Goal: Task Accomplishment & Management: Use online tool/utility

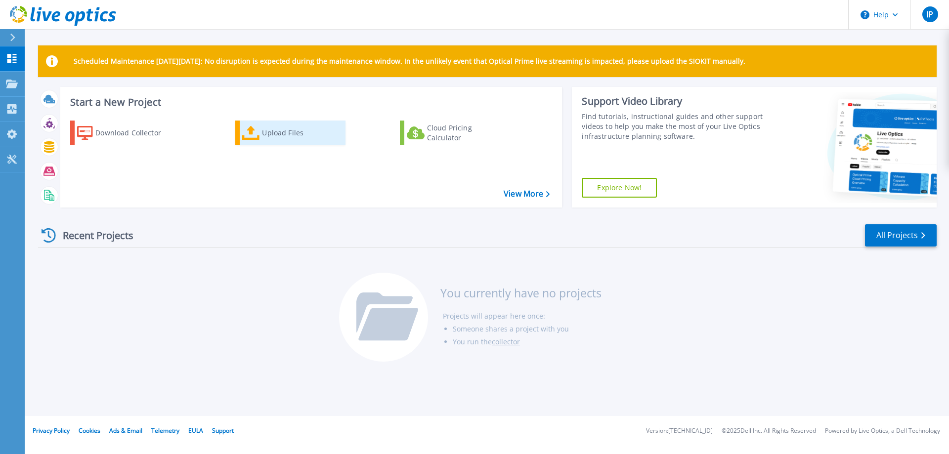
click at [288, 137] on div "Upload Files" at bounding box center [301, 133] width 79 height 20
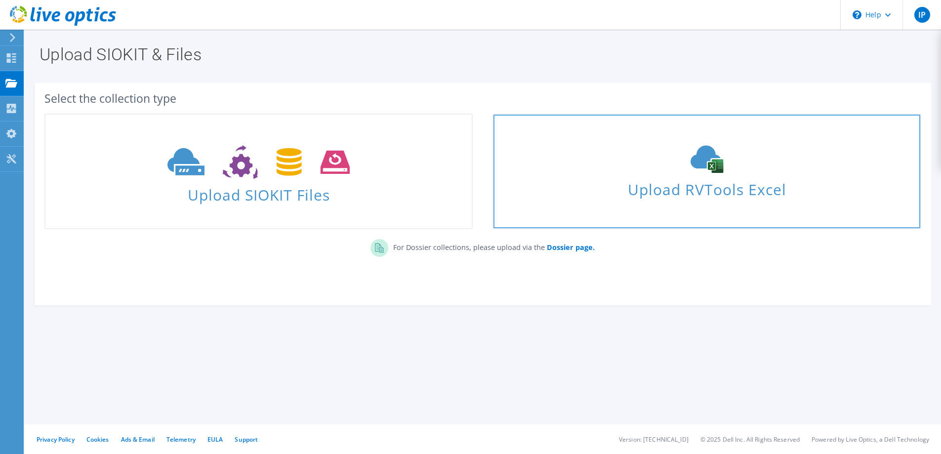
click at [688, 197] on span "Upload RVTools Excel" at bounding box center [707, 186] width 427 height 21
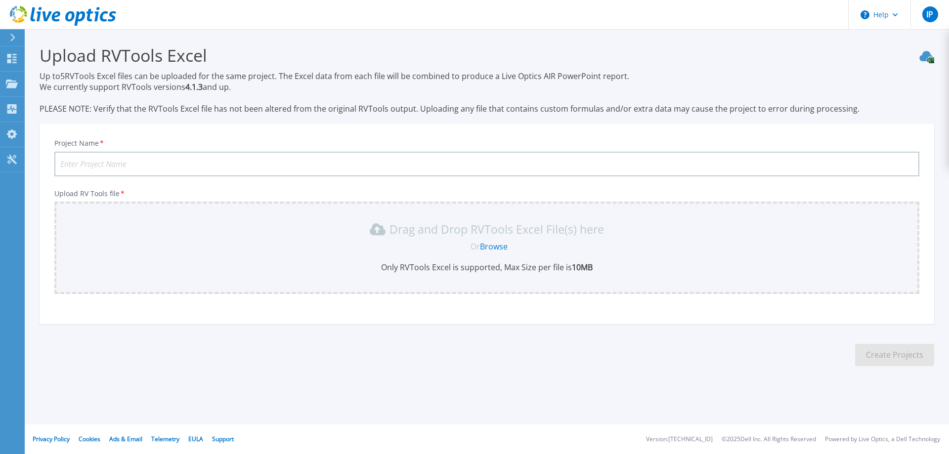
click at [181, 164] on input "Project Name *" at bounding box center [486, 164] width 865 height 25
click at [287, 165] on input "Project Name *" at bounding box center [486, 164] width 865 height 25
type input "CBS"
click at [490, 244] on link "Browse" at bounding box center [494, 246] width 28 height 11
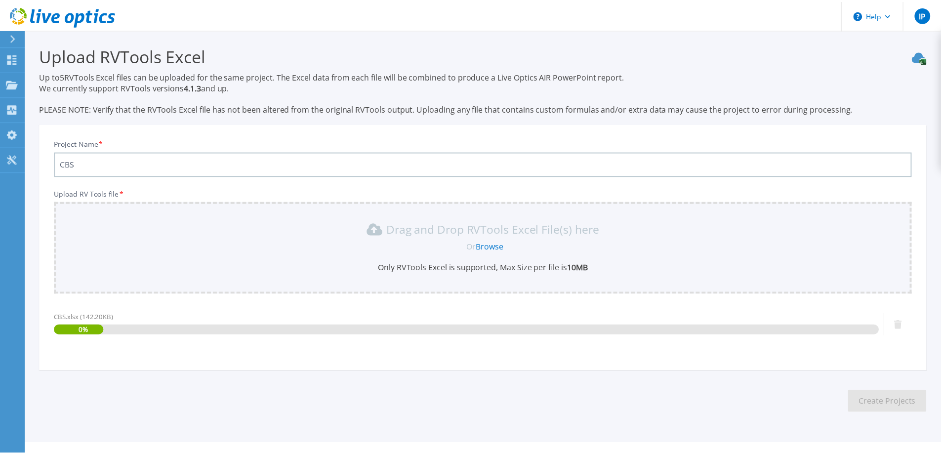
scroll to position [19, 0]
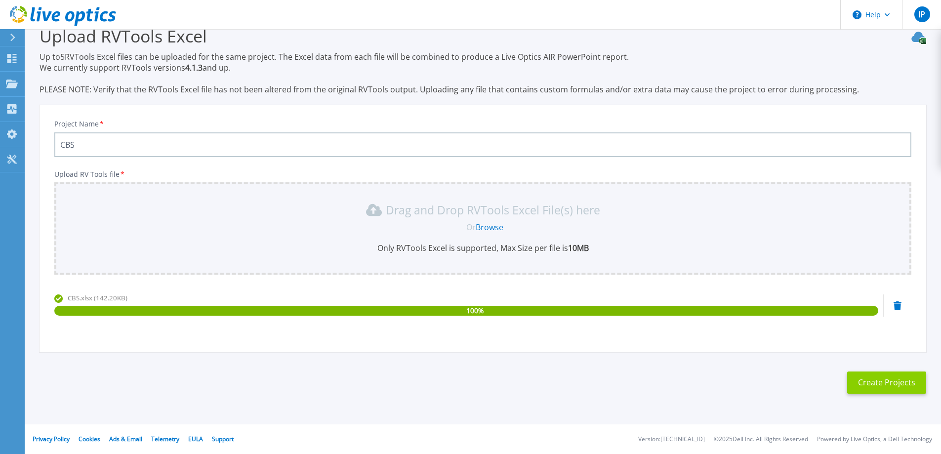
click at [883, 380] on button "Create Projects" at bounding box center [887, 383] width 79 height 22
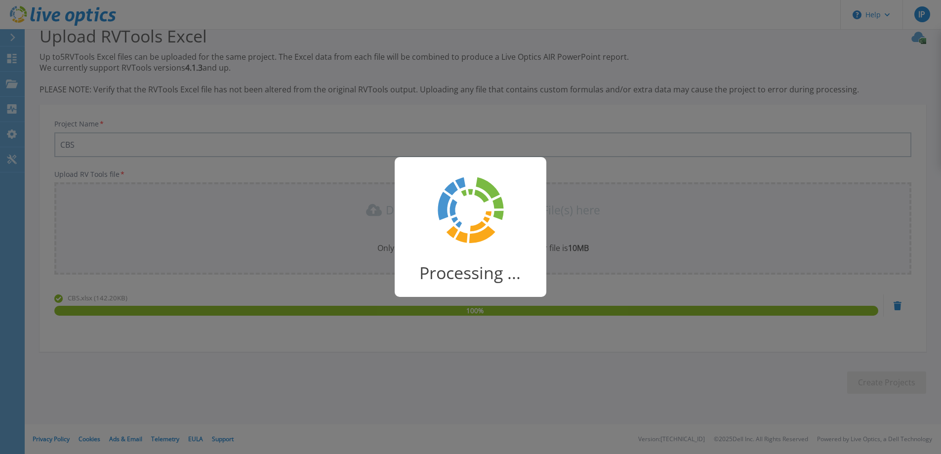
scroll to position [15, 0]
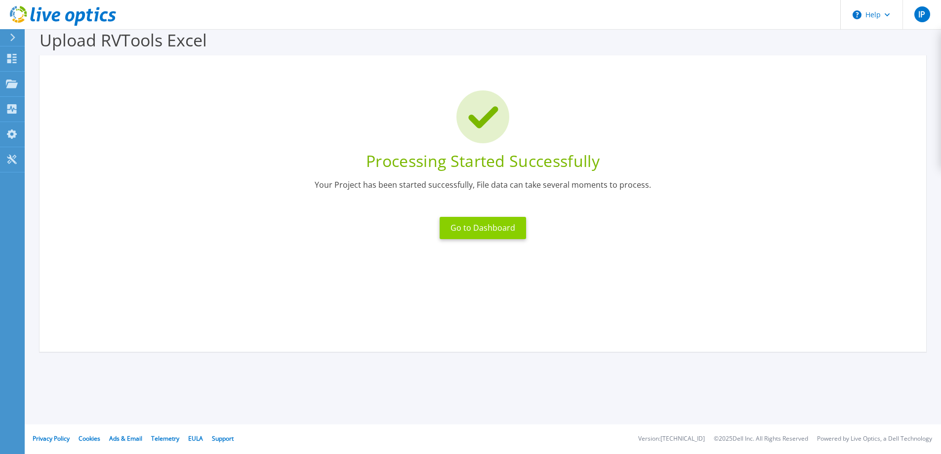
click at [505, 231] on button "Go to Dashboard" at bounding box center [483, 228] width 86 height 22
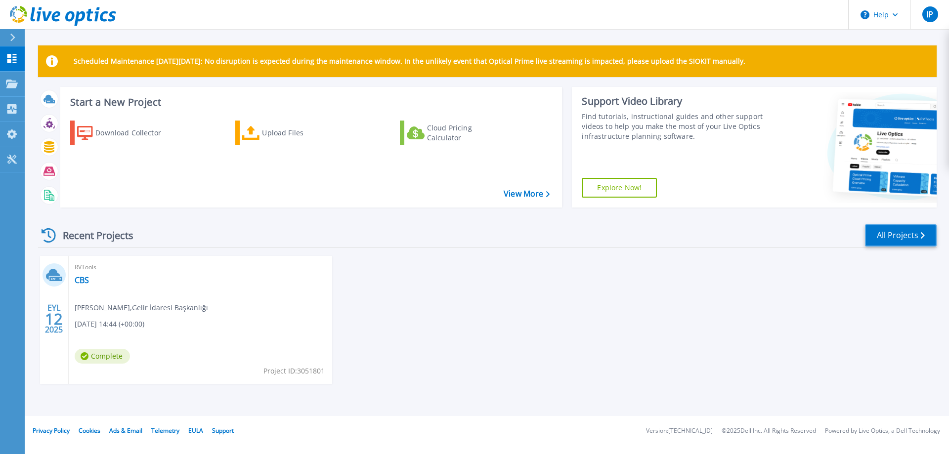
click at [886, 242] on link "All Projects" at bounding box center [901, 235] width 72 height 22
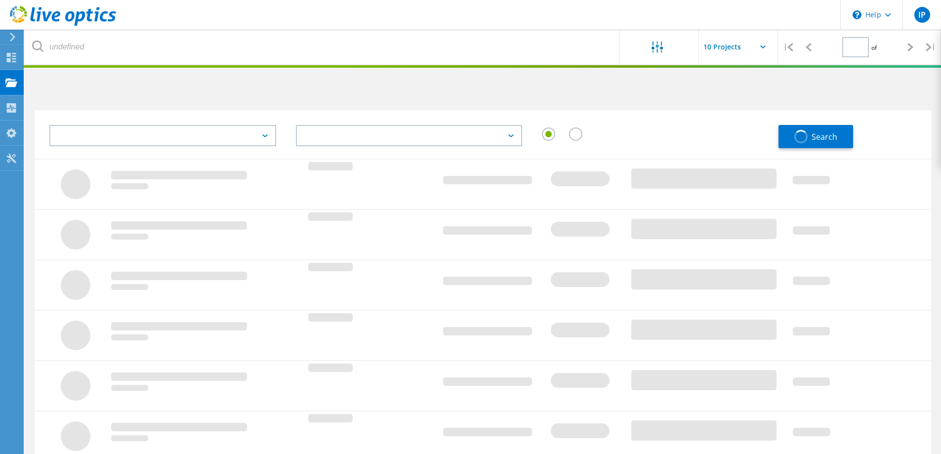
type input "1"
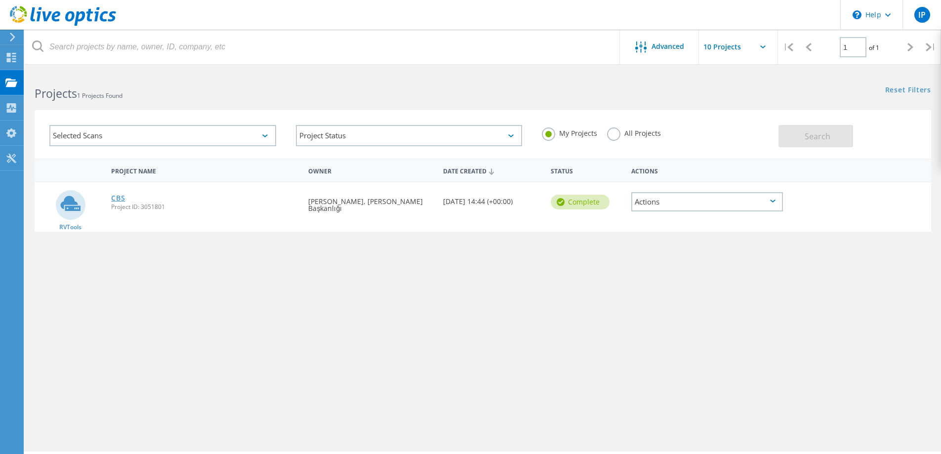
click at [119, 199] on link "CBS" at bounding box center [118, 198] width 14 height 7
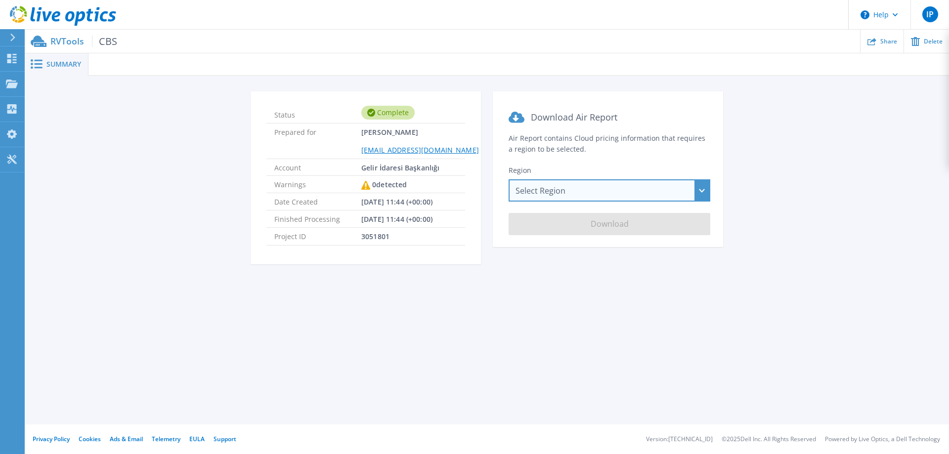
click at [630, 194] on div "Select Region Asia Pacific (Hong Kong) Asia Pacific (Mumbai) Asia Pacific (Seou…" at bounding box center [610, 190] width 202 height 22
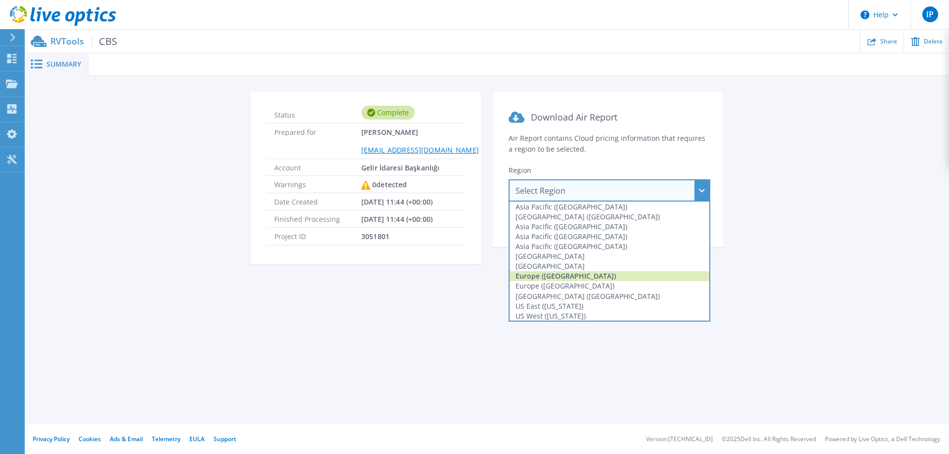
click at [598, 278] on div "Europe (Frankfurt)" at bounding box center [610, 276] width 200 height 10
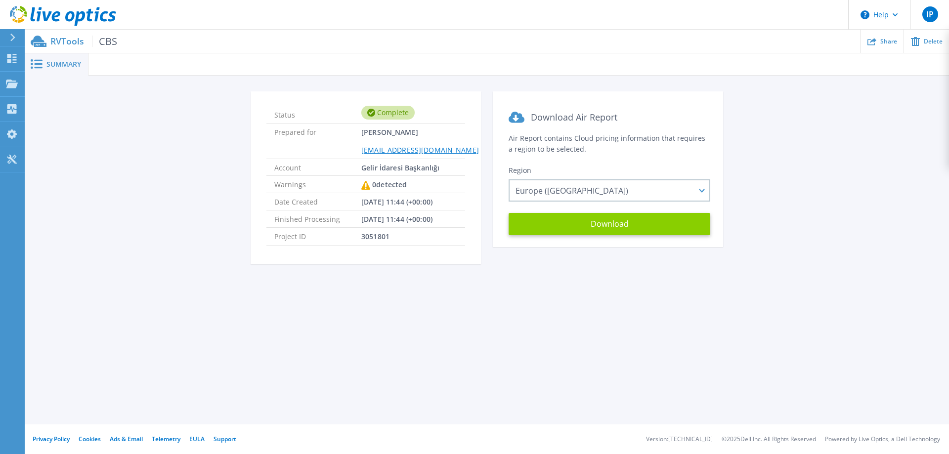
click at [596, 223] on button "Download" at bounding box center [610, 224] width 202 height 22
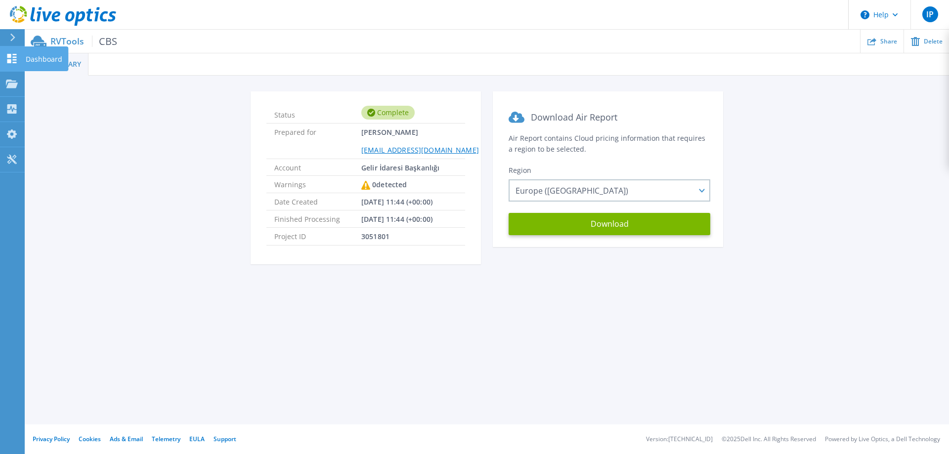
click at [7, 61] on icon at bounding box center [11, 58] width 9 height 9
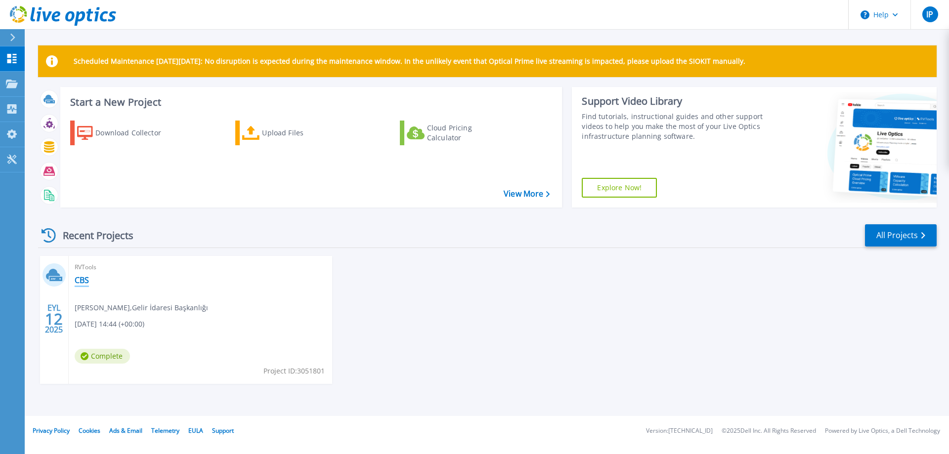
click at [83, 281] on link "CBS" at bounding box center [82, 280] width 14 height 10
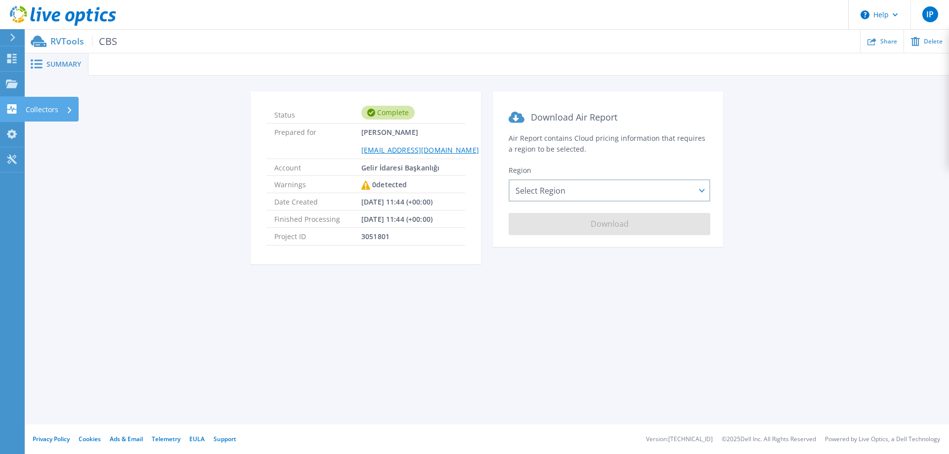
click at [11, 106] on icon at bounding box center [12, 108] width 12 height 9
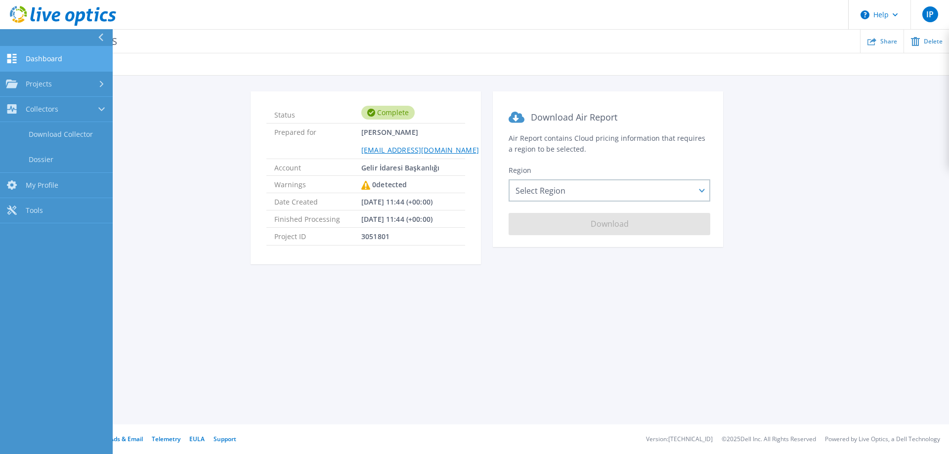
click at [52, 63] on span "Dashboard" at bounding box center [44, 58] width 37 height 9
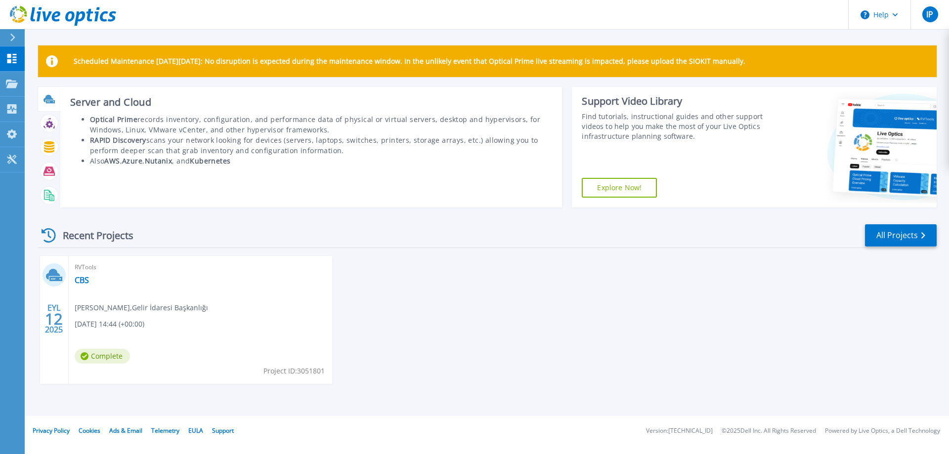
click at [46, 97] on icon at bounding box center [48, 98] width 10 height 7
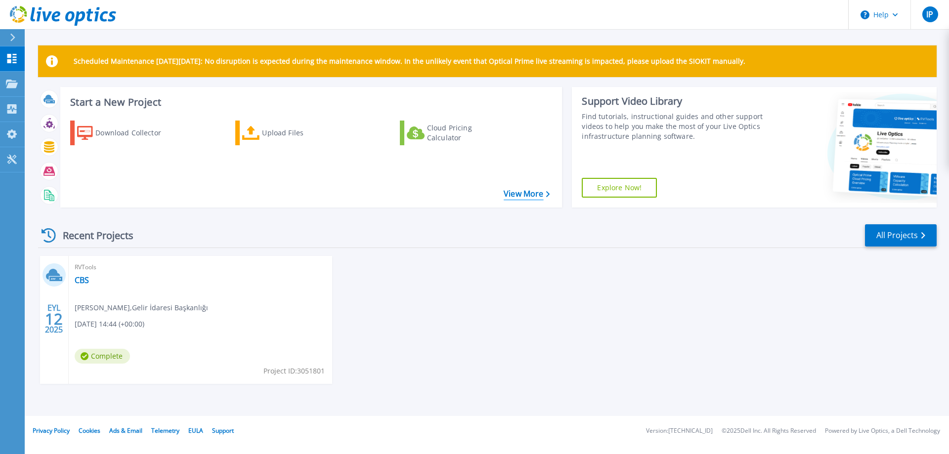
click at [528, 194] on link "View More" at bounding box center [527, 193] width 46 height 9
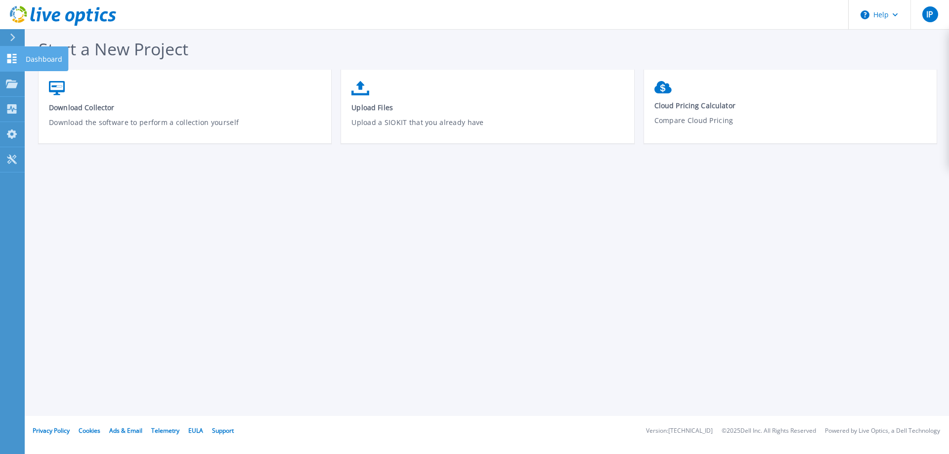
click at [12, 65] on link "Dashboard Dashboard" at bounding box center [12, 58] width 25 height 25
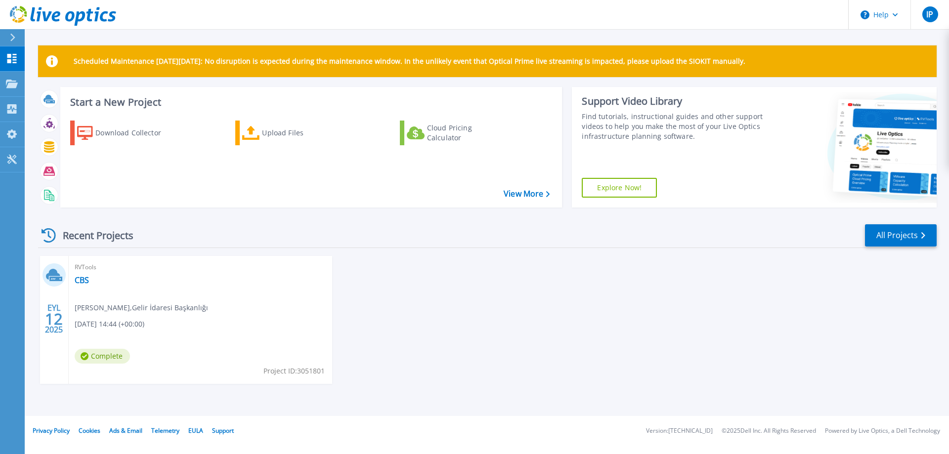
click at [13, 37] on icon at bounding box center [12, 38] width 5 height 8
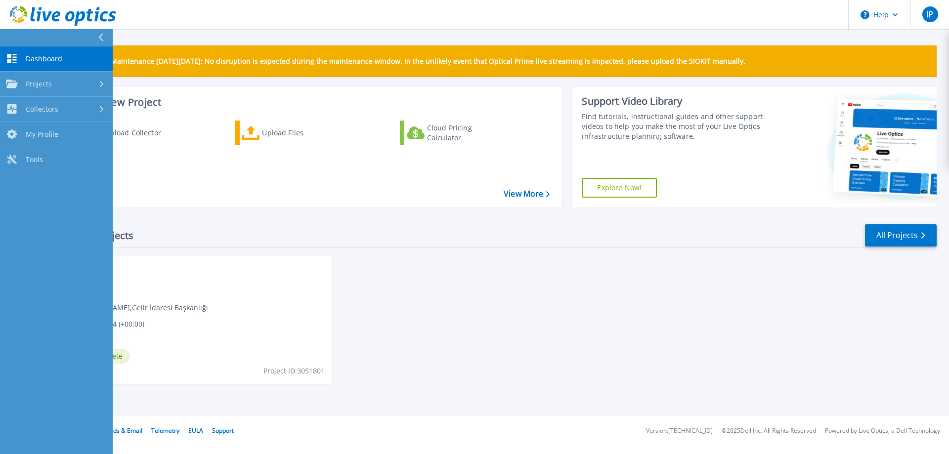
click at [13, 37] on button at bounding box center [56, 37] width 113 height 17
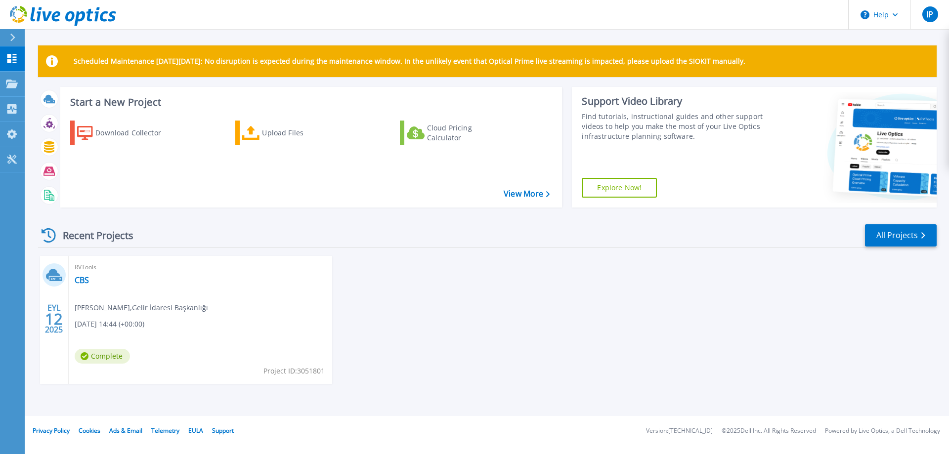
click at [157, 307] on span "[PERSON_NAME] , [PERSON_NAME] Başkanlığı" at bounding box center [141, 307] width 133 height 11
click at [526, 196] on link "View More" at bounding box center [527, 193] width 46 height 9
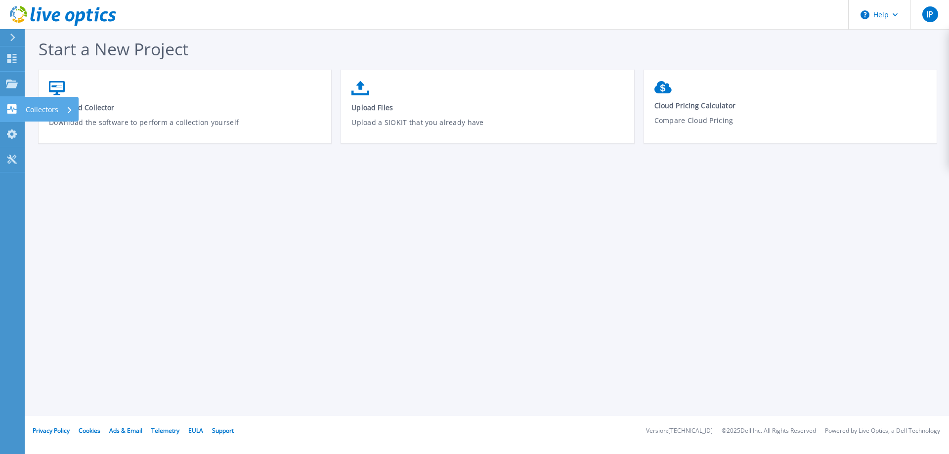
click at [8, 108] on icon at bounding box center [11, 108] width 9 height 9
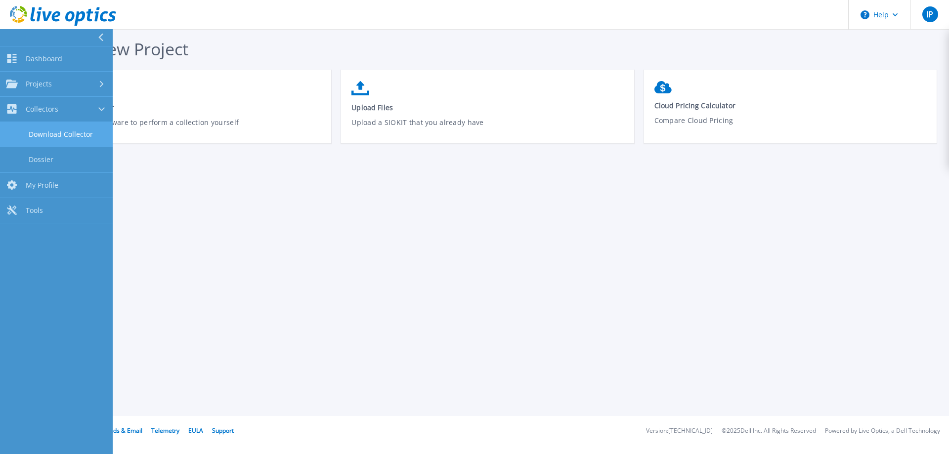
click at [63, 134] on link "Download Collector" at bounding box center [56, 134] width 113 height 25
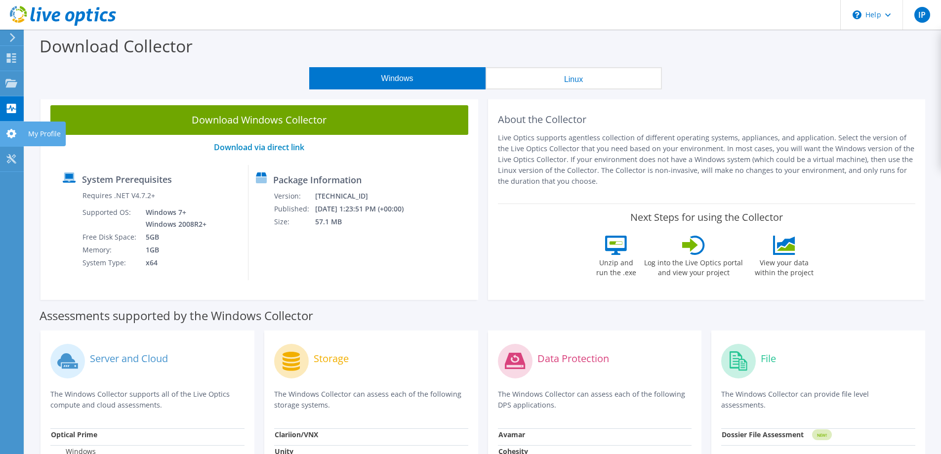
click at [10, 133] on icon at bounding box center [11, 133] width 12 height 9
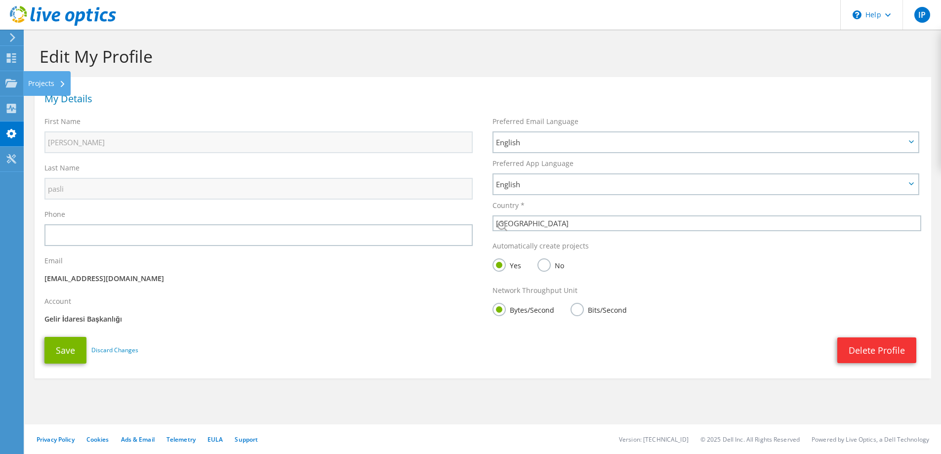
select select "217"
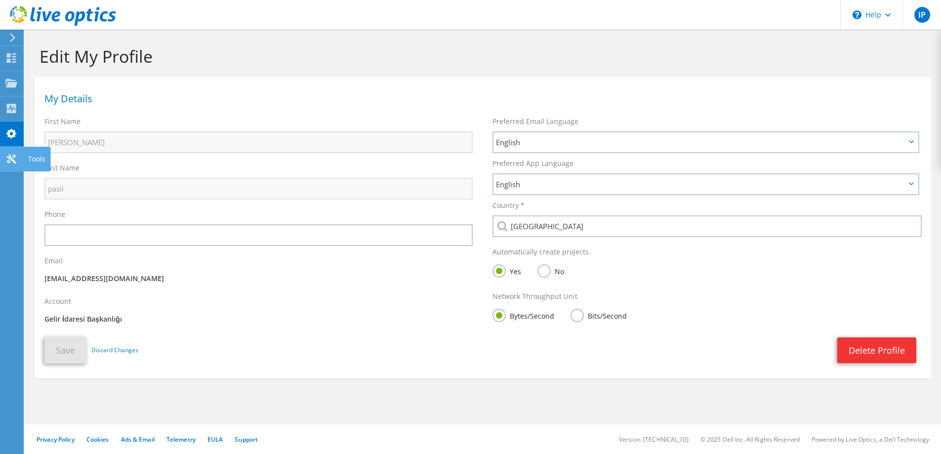
click at [15, 164] on div at bounding box center [11, 160] width 12 height 11
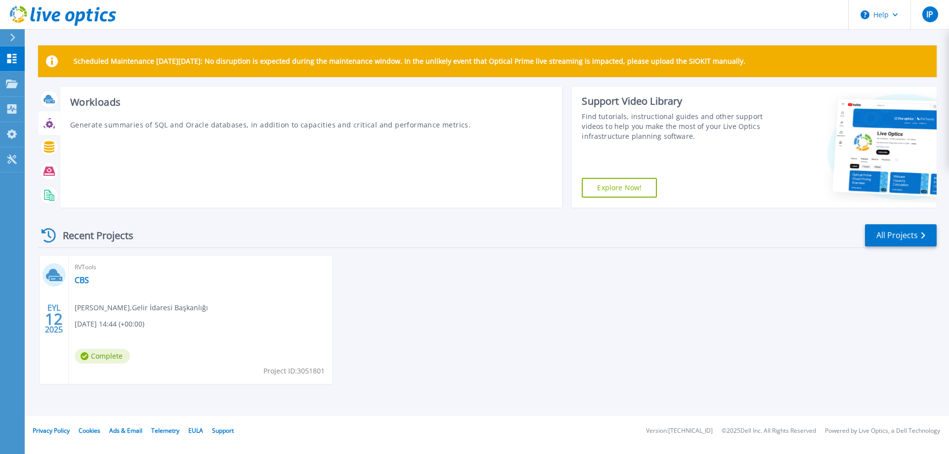
click at [49, 124] on icon at bounding box center [48, 123] width 11 height 11
click at [53, 148] on icon at bounding box center [48, 146] width 11 height 11
click at [55, 171] on div at bounding box center [49, 171] width 17 height 17
click at [47, 174] on icon at bounding box center [48, 171] width 11 height 11
click at [48, 197] on icon at bounding box center [48, 195] width 11 height 11
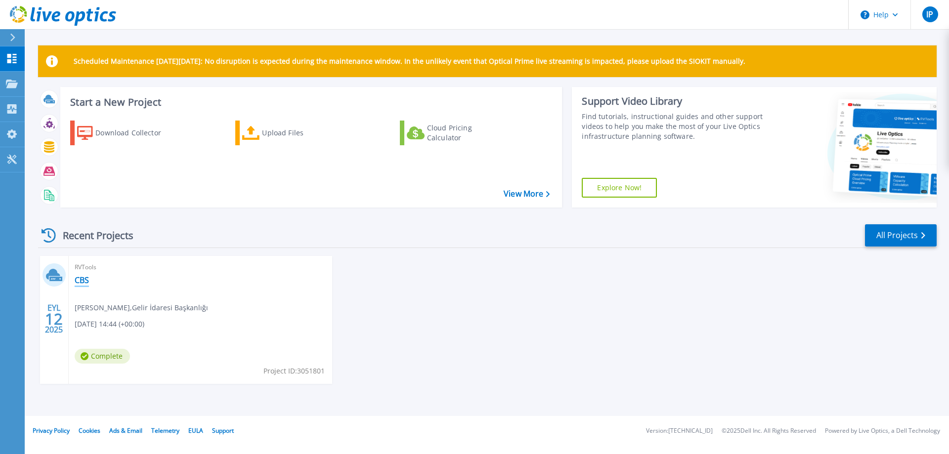
click at [79, 281] on link "CBS" at bounding box center [82, 280] width 14 height 10
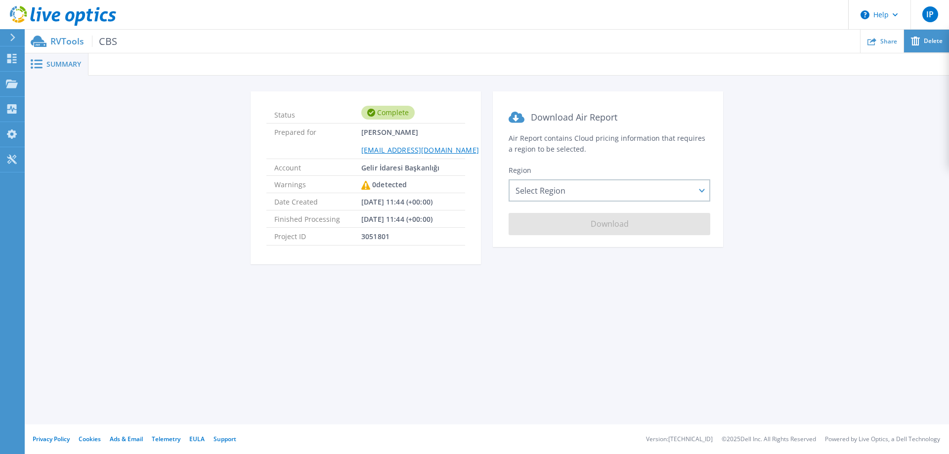
click at [924, 43] on span "Delete" at bounding box center [933, 41] width 19 height 6
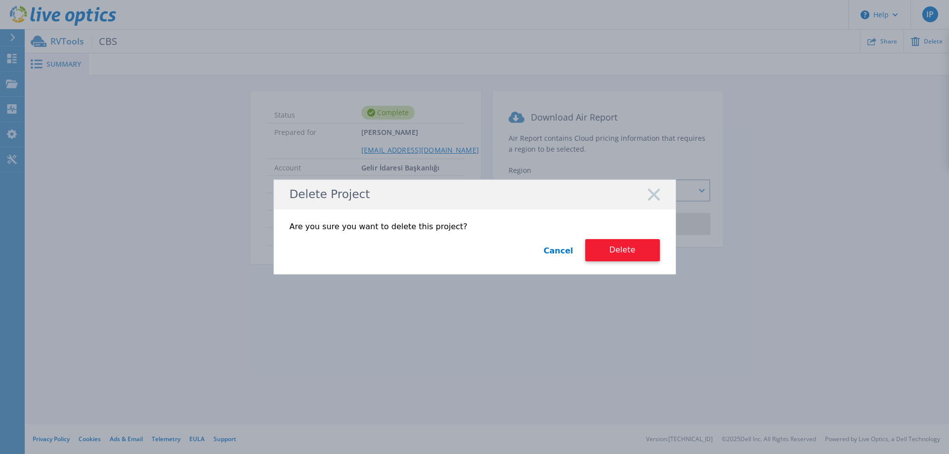
click at [623, 251] on button "Delete" at bounding box center [622, 250] width 75 height 22
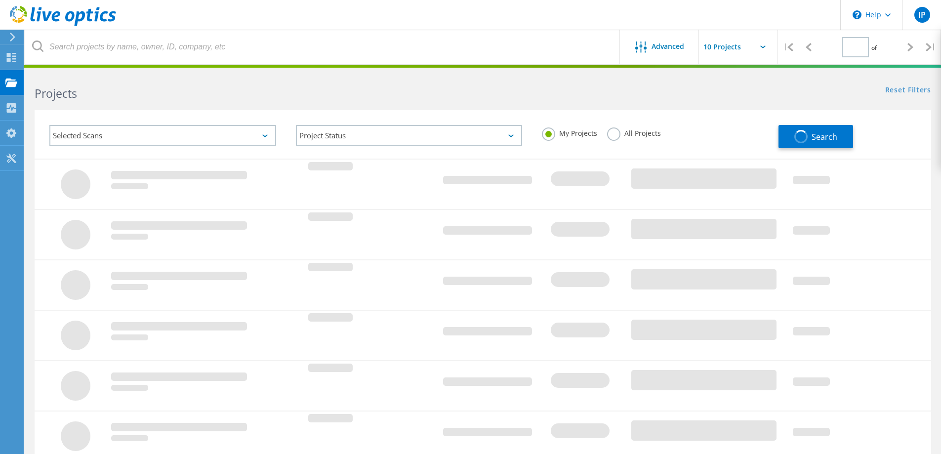
type input "1"
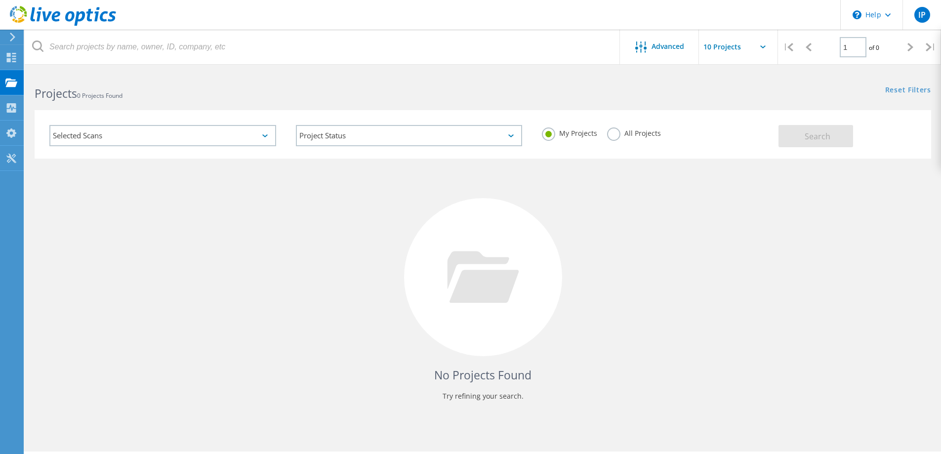
click at [158, 135] on div "Selected Scans" at bounding box center [162, 135] width 227 height 21
click at [9, 56] on use at bounding box center [11, 57] width 9 height 9
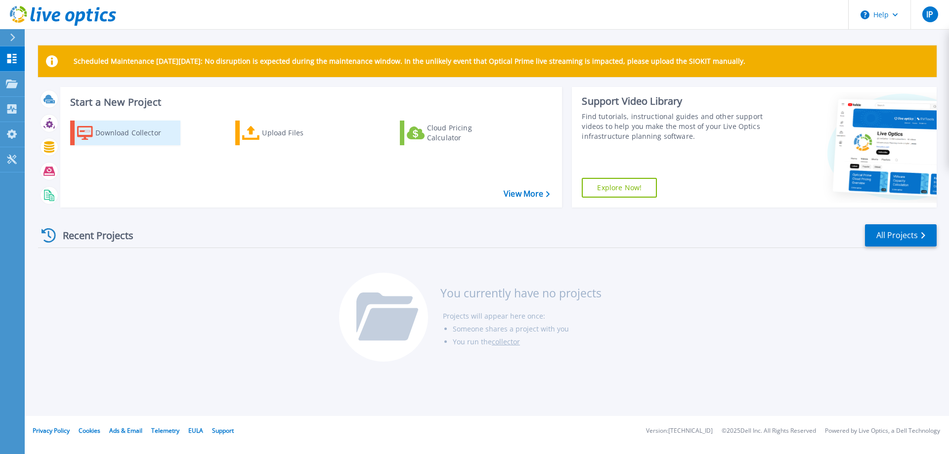
click at [132, 143] on link "Download Collector" at bounding box center [125, 133] width 110 height 25
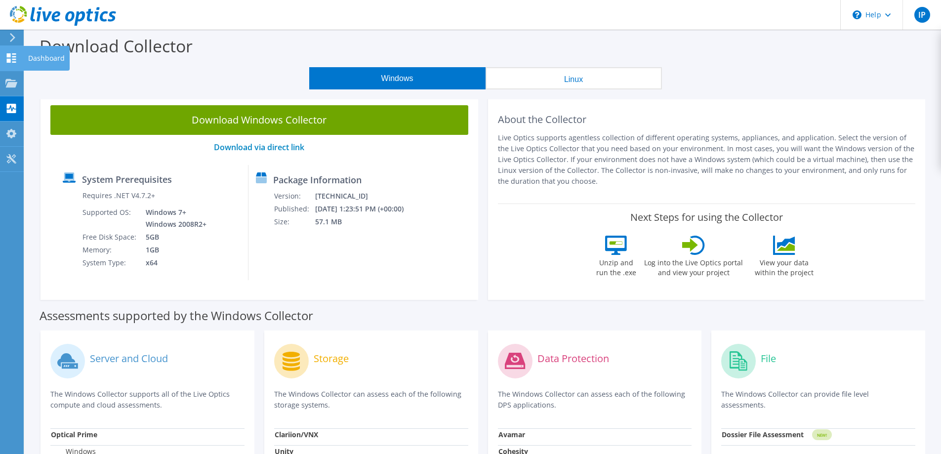
click at [6, 64] on div at bounding box center [11, 59] width 12 height 11
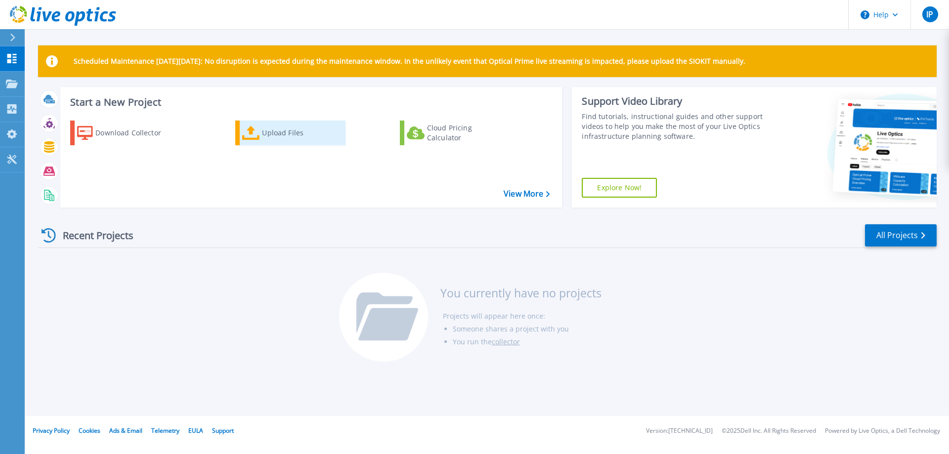
click at [263, 134] on div "Upload Files" at bounding box center [301, 133] width 79 height 20
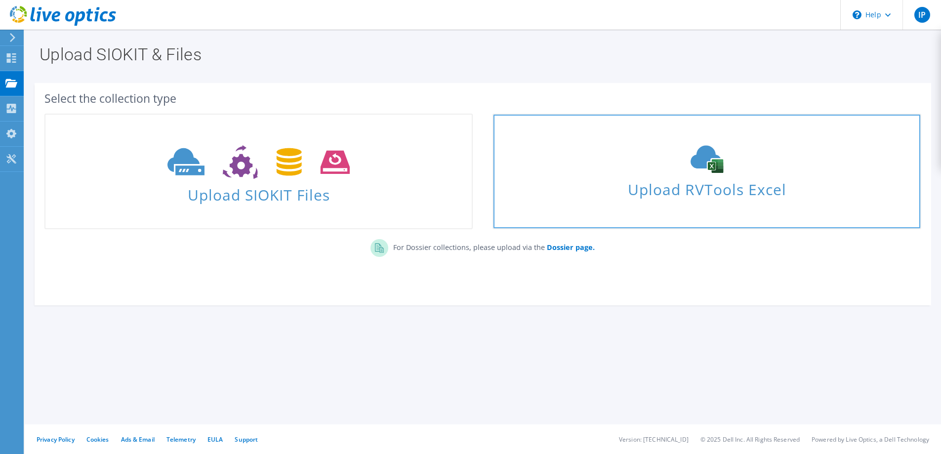
click at [665, 181] on span "Upload RVTools Excel" at bounding box center [707, 186] width 427 height 21
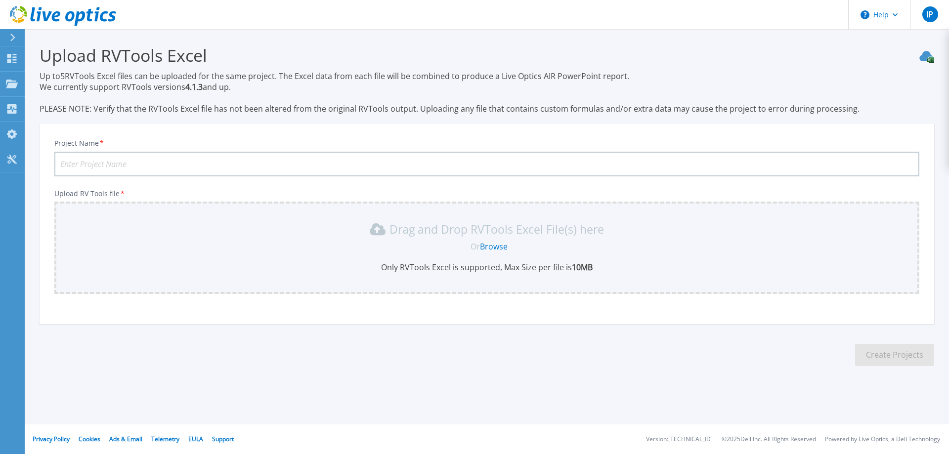
click at [119, 166] on input "Project Name *" at bounding box center [486, 164] width 865 height 25
type input "CBS"
click at [501, 248] on link "Browse" at bounding box center [494, 246] width 28 height 11
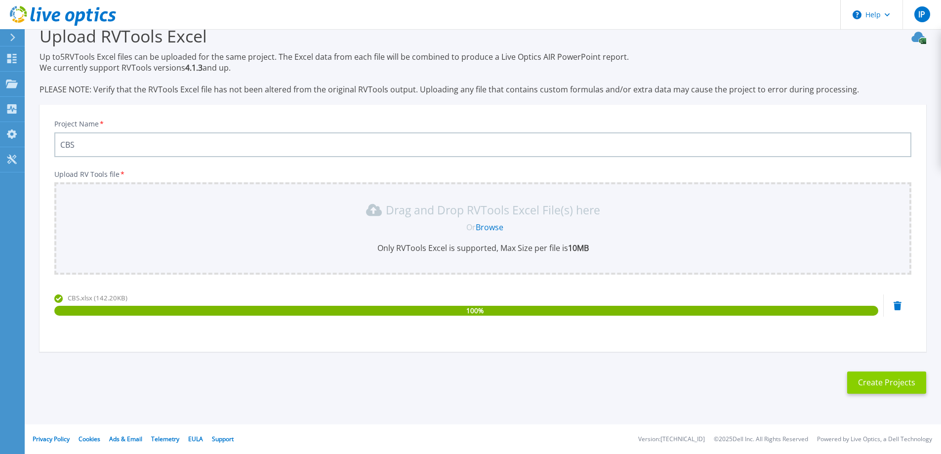
click at [879, 384] on button "Create Projects" at bounding box center [887, 383] width 79 height 22
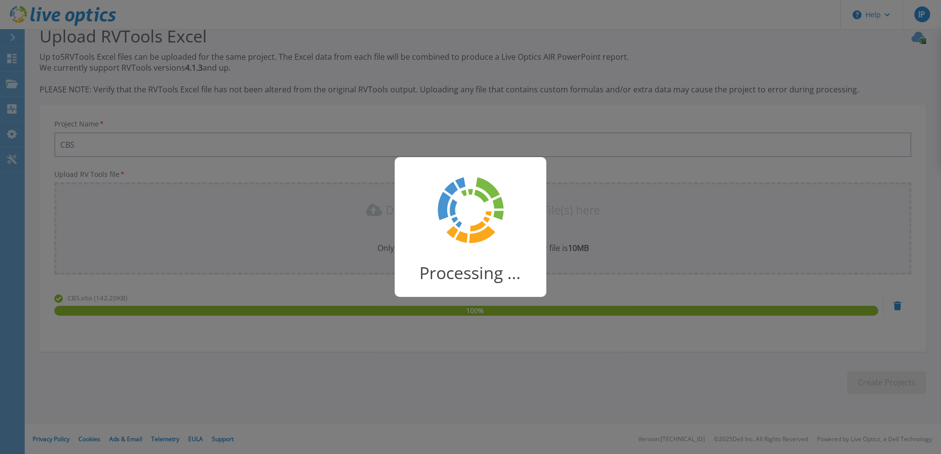
scroll to position [15, 0]
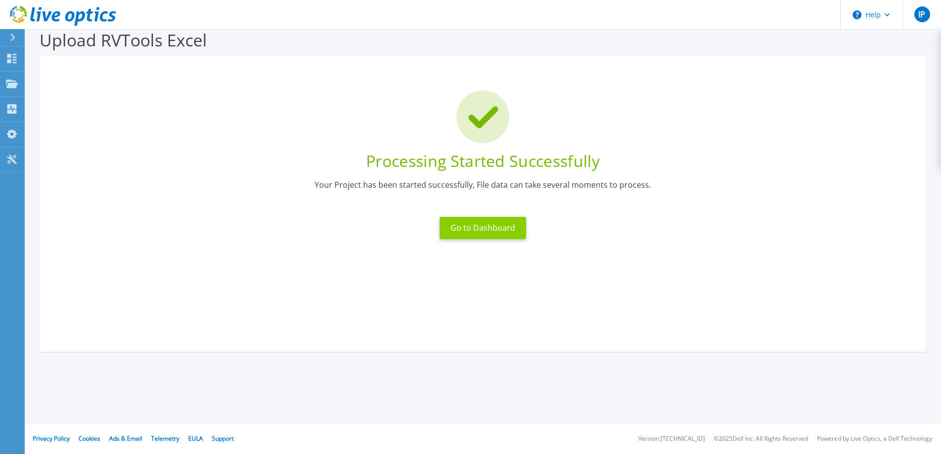
click at [480, 233] on button "Go to Dashboard" at bounding box center [483, 228] width 86 height 22
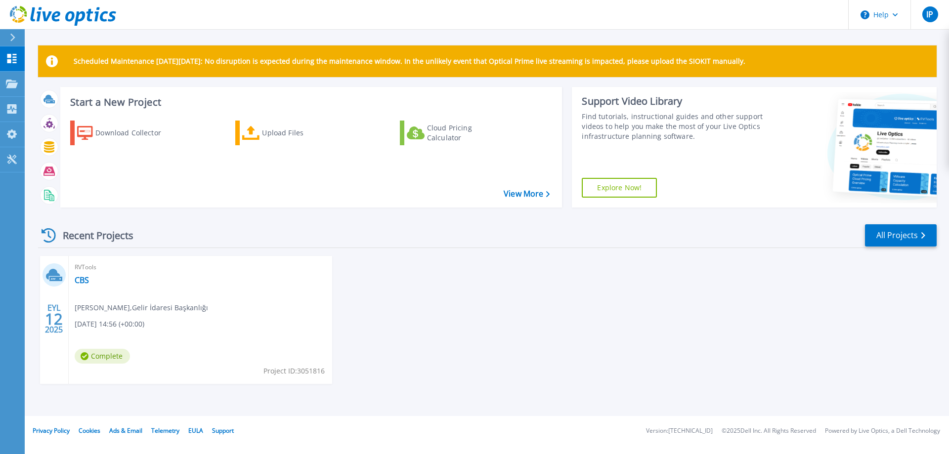
drag, startPoint x: 72, startPoint y: 58, endPoint x: 774, endPoint y: 77, distance: 702.5
click at [774, 77] on div "Scheduled Maintenance [DATE][DATE]: No disruption is expected during the mainte…" at bounding box center [487, 228] width 898 height 366
click at [768, 66] on div at bounding box center [768, 66] width 0 height 0
click at [523, 416] on div "Close" at bounding box center [474, 416] width 949 height 0
click at [40, 110] on p "Collectors" at bounding box center [42, 110] width 33 height 26
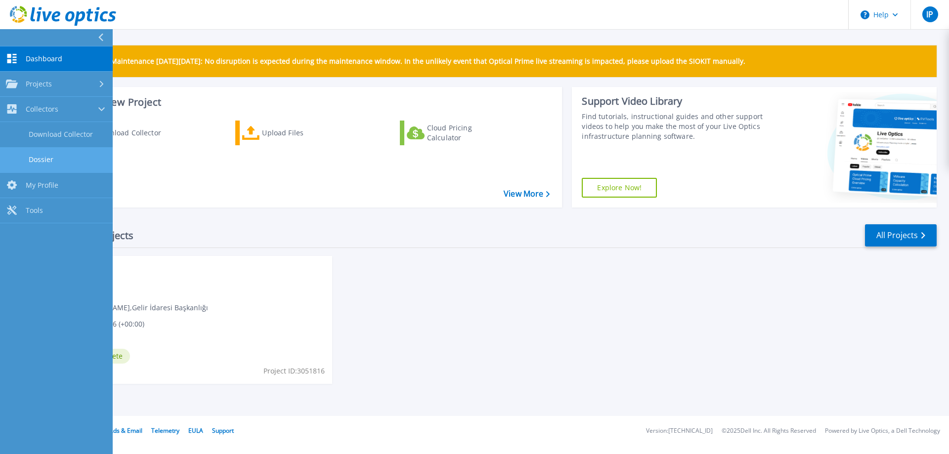
click at [56, 162] on link "Dossier" at bounding box center [56, 159] width 113 height 25
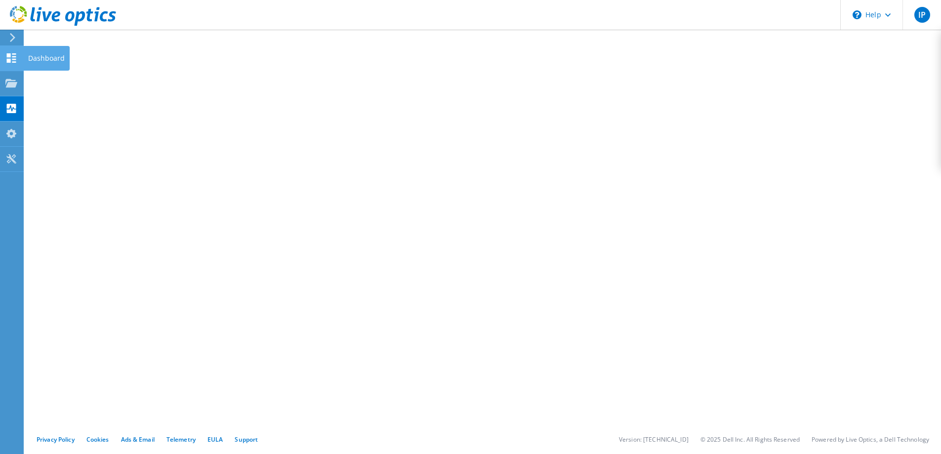
click at [31, 61] on div "Dashboard" at bounding box center [46, 58] width 46 height 25
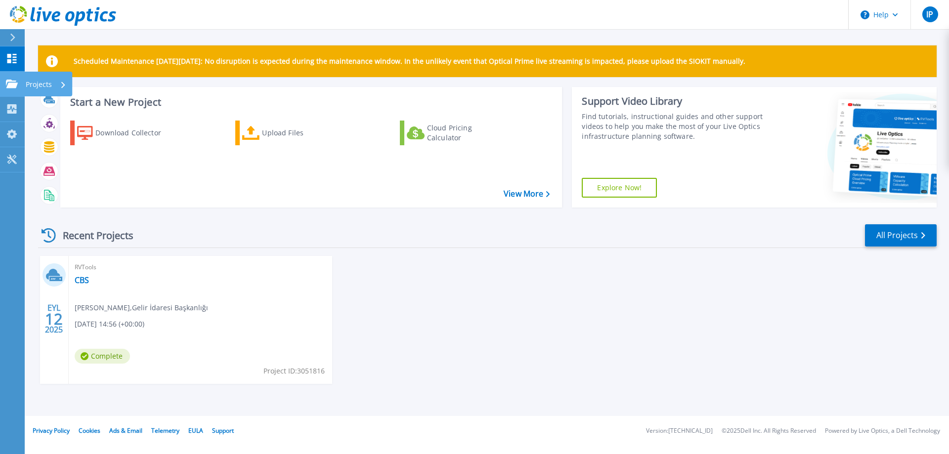
click at [31, 84] on p "Projects" at bounding box center [39, 85] width 26 height 26
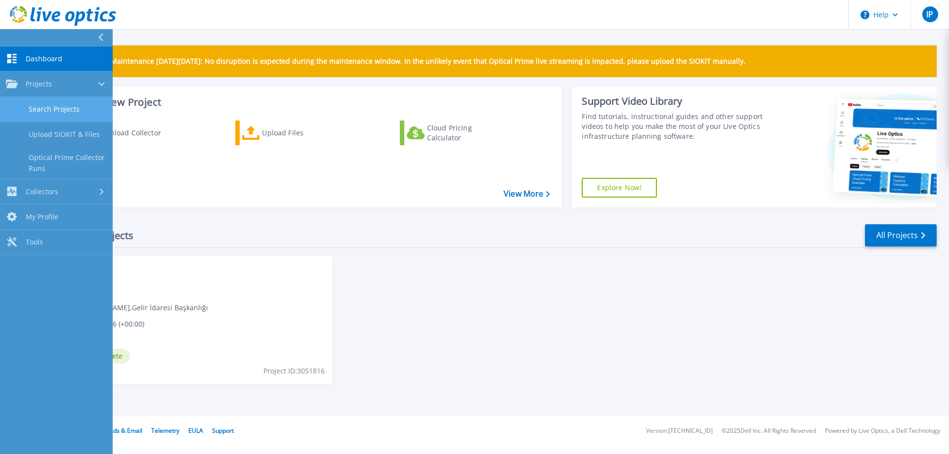
click at [67, 112] on link "Search Projects" at bounding box center [56, 109] width 113 height 25
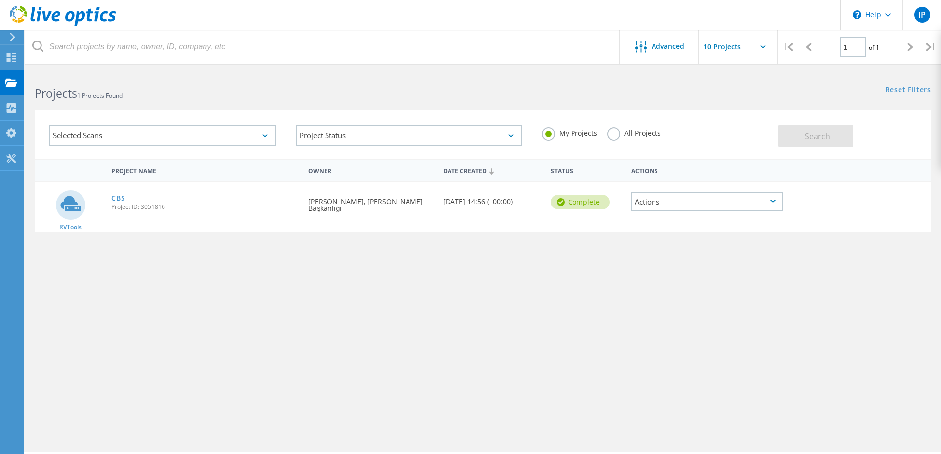
click at [686, 210] on div "Actions" at bounding box center [708, 201] width 152 height 19
click at [675, 47] on span "Advanced" at bounding box center [668, 46] width 33 height 7
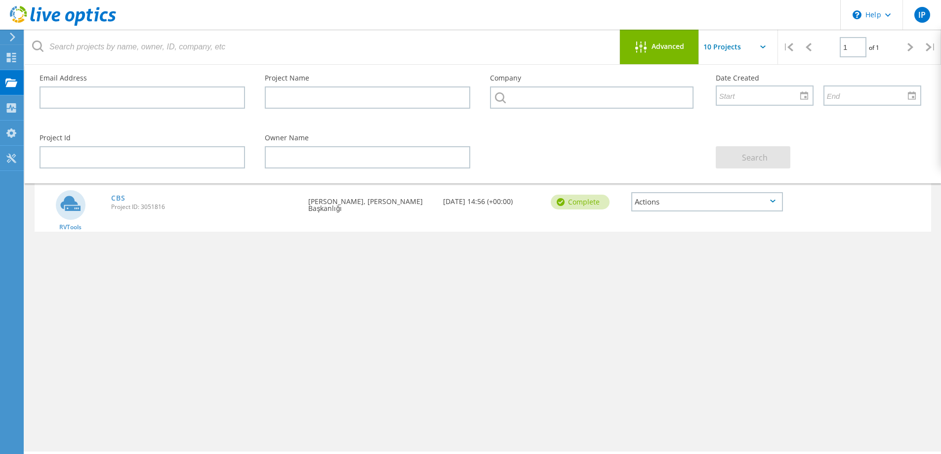
click at [675, 47] on span "Advanced" at bounding box center [668, 46] width 33 height 7
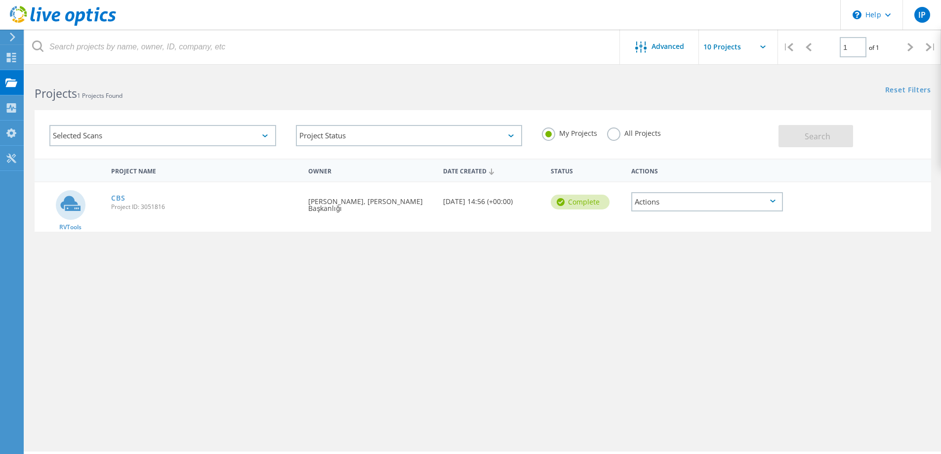
click at [755, 48] on input "text" at bounding box center [748, 47] width 99 height 35
click at [638, 320] on div "Project Name Owner Date Created Status Actions RVTools CBS Project ID: 3051816 …" at bounding box center [483, 287] width 897 height 257
click at [699, 211] on div "Actions" at bounding box center [708, 201] width 152 height 19
click at [538, 323] on div "Project Name Owner Date Created Status Actions RVTools CBS Project ID: 3051816 …" at bounding box center [483, 287] width 897 height 257
click at [65, 209] on icon at bounding box center [70, 203] width 20 height 15
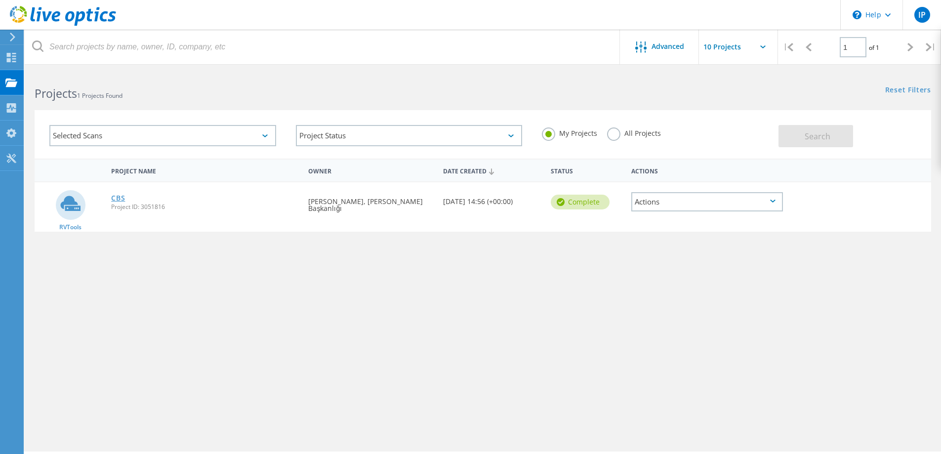
click at [118, 200] on link "CBS" at bounding box center [118, 198] width 14 height 7
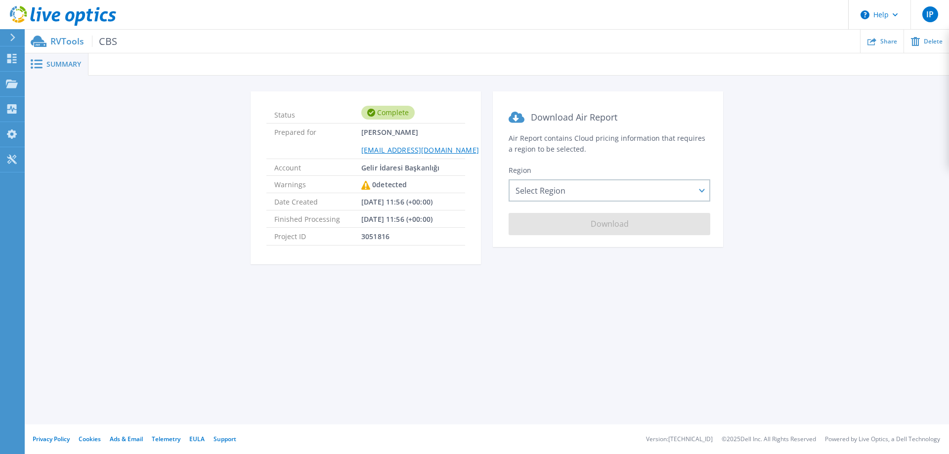
click at [112, 40] on span "CBS" at bounding box center [104, 41] width 25 height 11
click at [542, 187] on div "Select Region [GEOGRAPHIC_DATA] ([GEOGRAPHIC_DATA]) [GEOGRAPHIC_DATA] ([GEOGRAP…" at bounding box center [610, 190] width 202 height 22
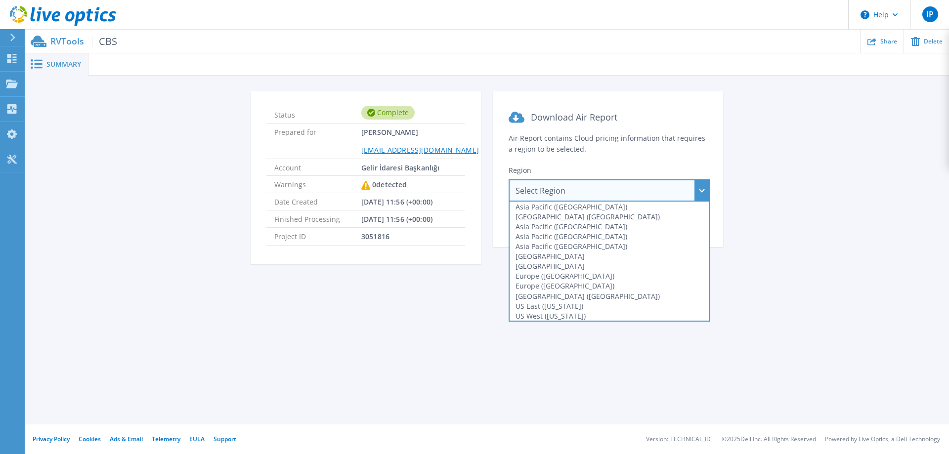
click at [249, 312] on div "Summary Status Complete Prepared for isak pasli ipasli@gelirler.gov.tr Account …" at bounding box center [487, 212] width 924 height 425
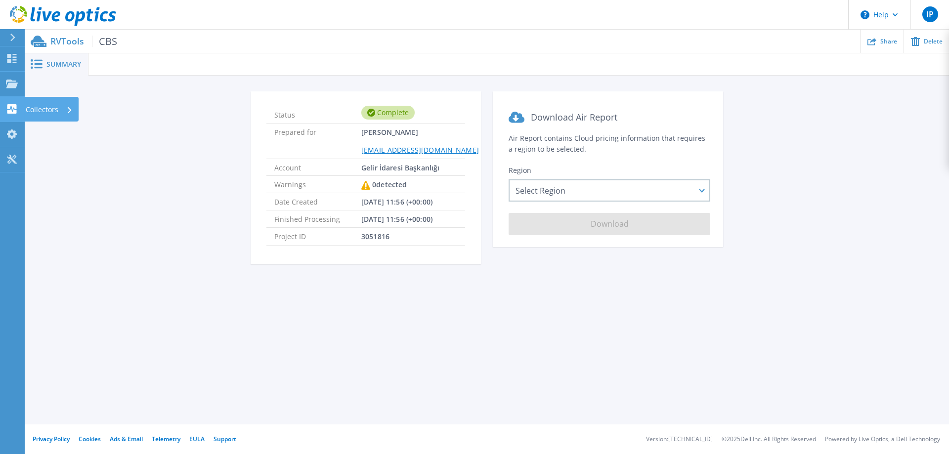
click at [37, 106] on p "Collectors" at bounding box center [42, 110] width 33 height 26
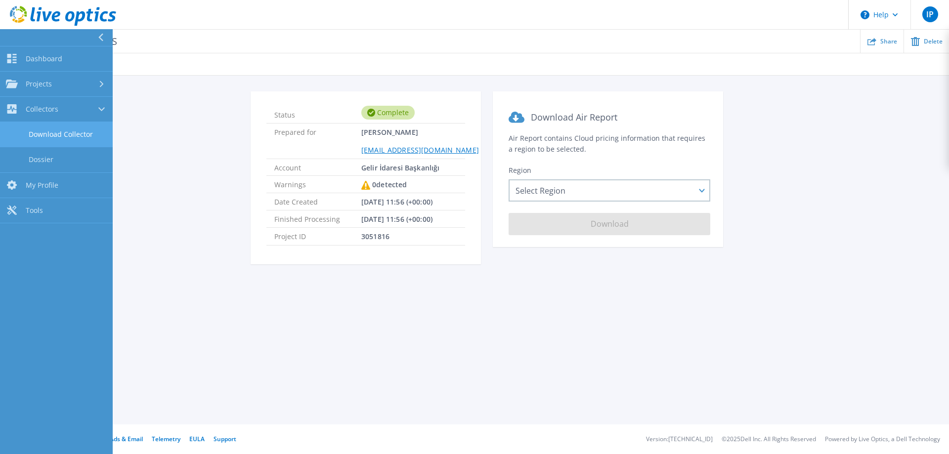
click at [59, 135] on link "Download Collector" at bounding box center [56, 134] width 113 height 25
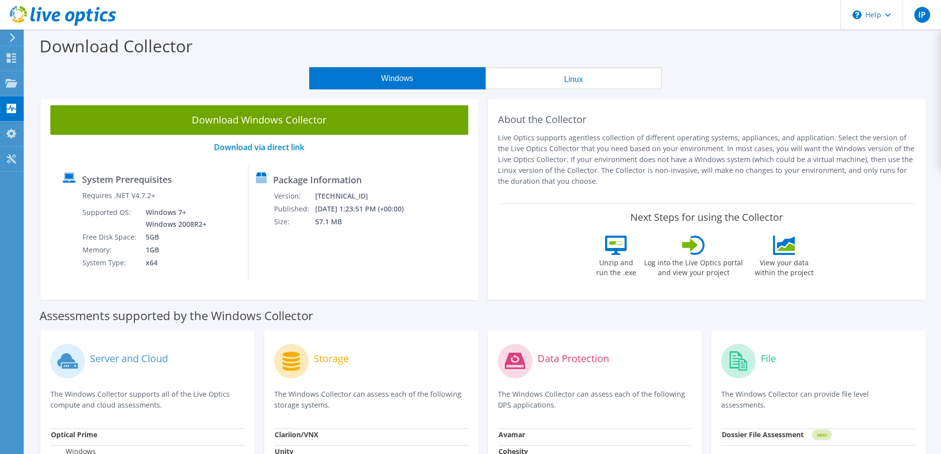
drag, startPoint x: 499, startPoint y: 124, endPoint x: 603, endPoint y: 180, distance: 118.1
click at [603, 180] on div "About the Collector Live Optics supports agentless collection of different oper…" at bounding box center [707, 149] width 418 height 88
click at [583, 185] on div at bounding box center [583, 185] width 0 height 0
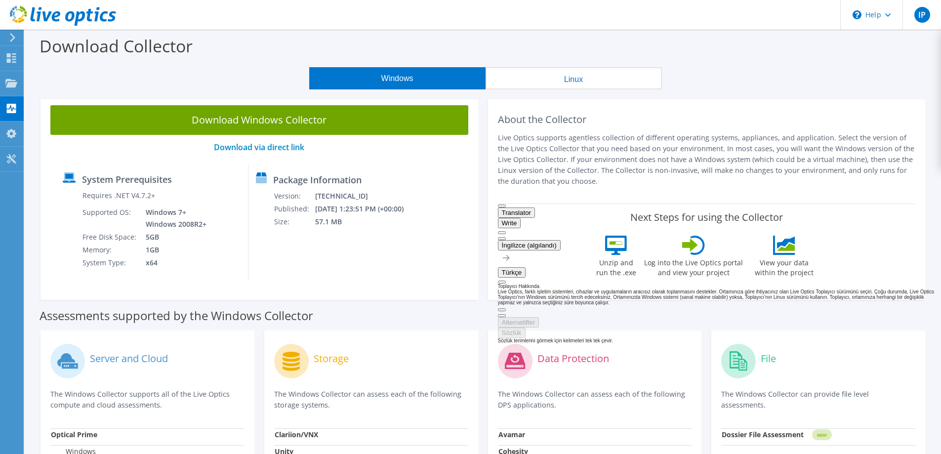
click at [890, 242] on div "Next Steps for using the Collector Unzip and run the .exe Log into the Live Opt…" at bounding box center [707, 247] width 418 height 86
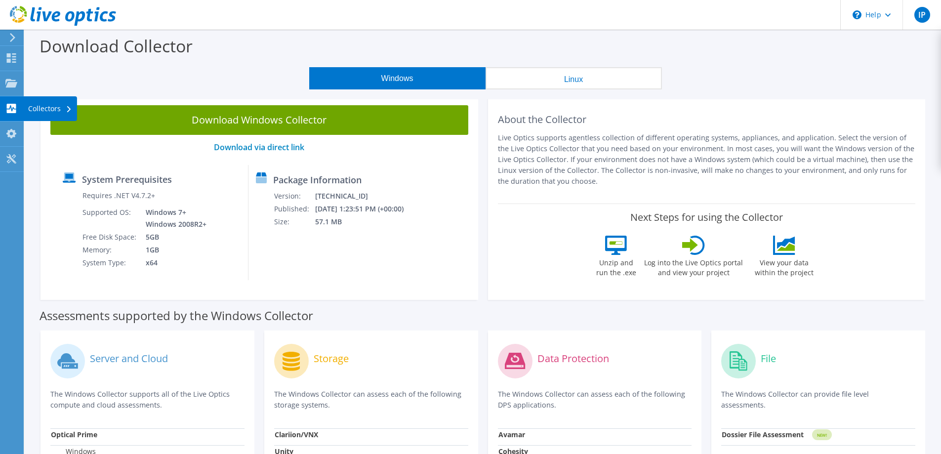
click at [16, 112] on use at bounding box center [11, 108] width 9 height 9
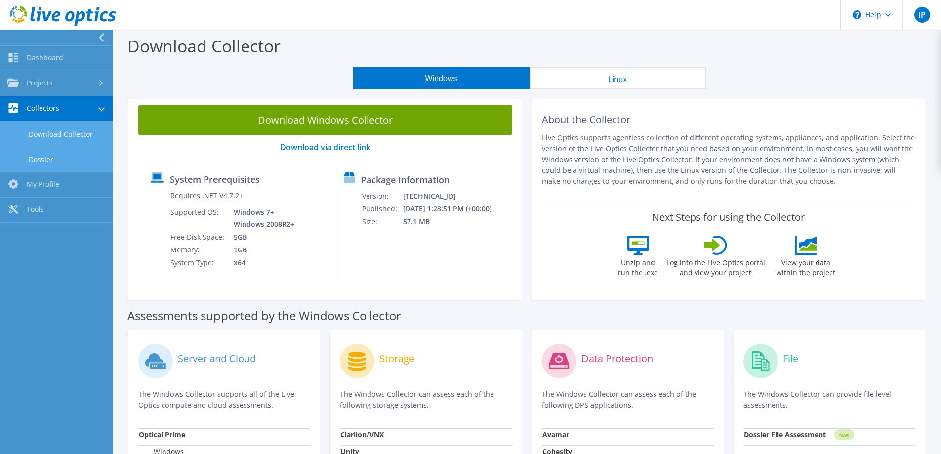
click at [49, 161] on link "Dossier" at bounding box center [56, 159] width 113 height 25
